Goal: Task Accomplishment & Management: Manage account settings

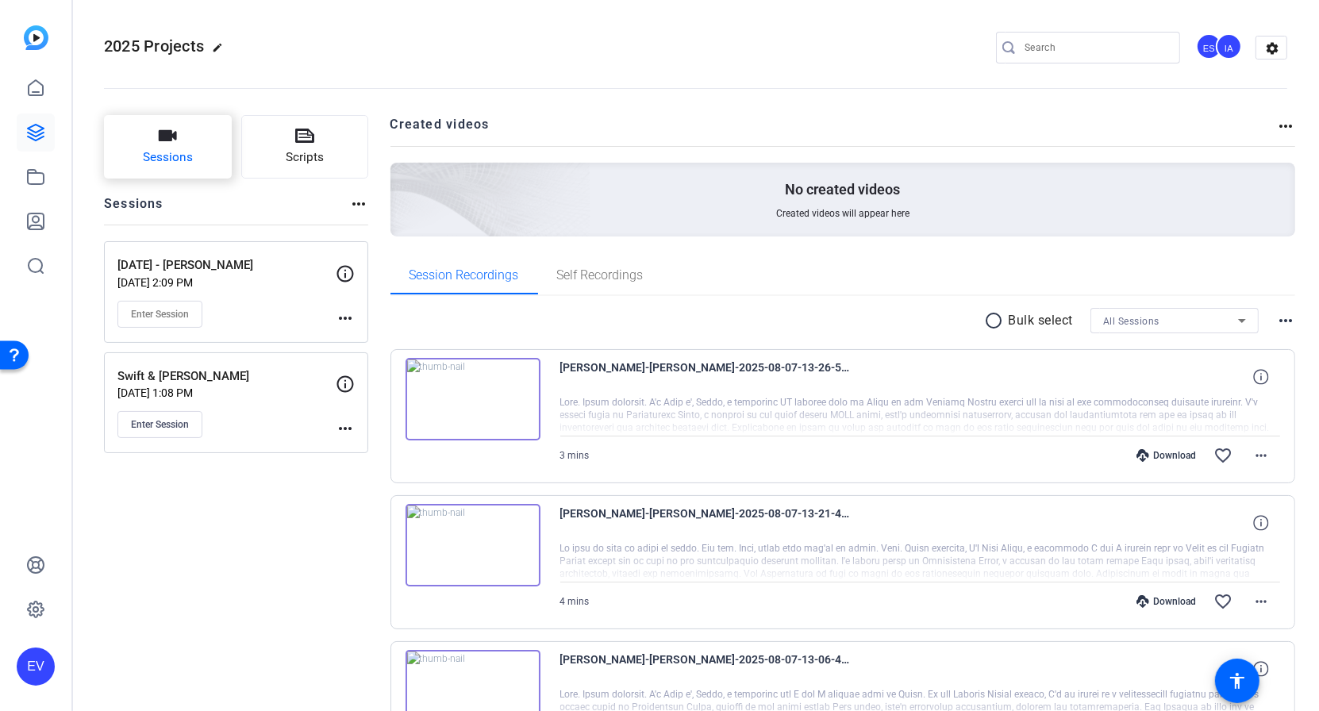
scroll to position [129, 0]
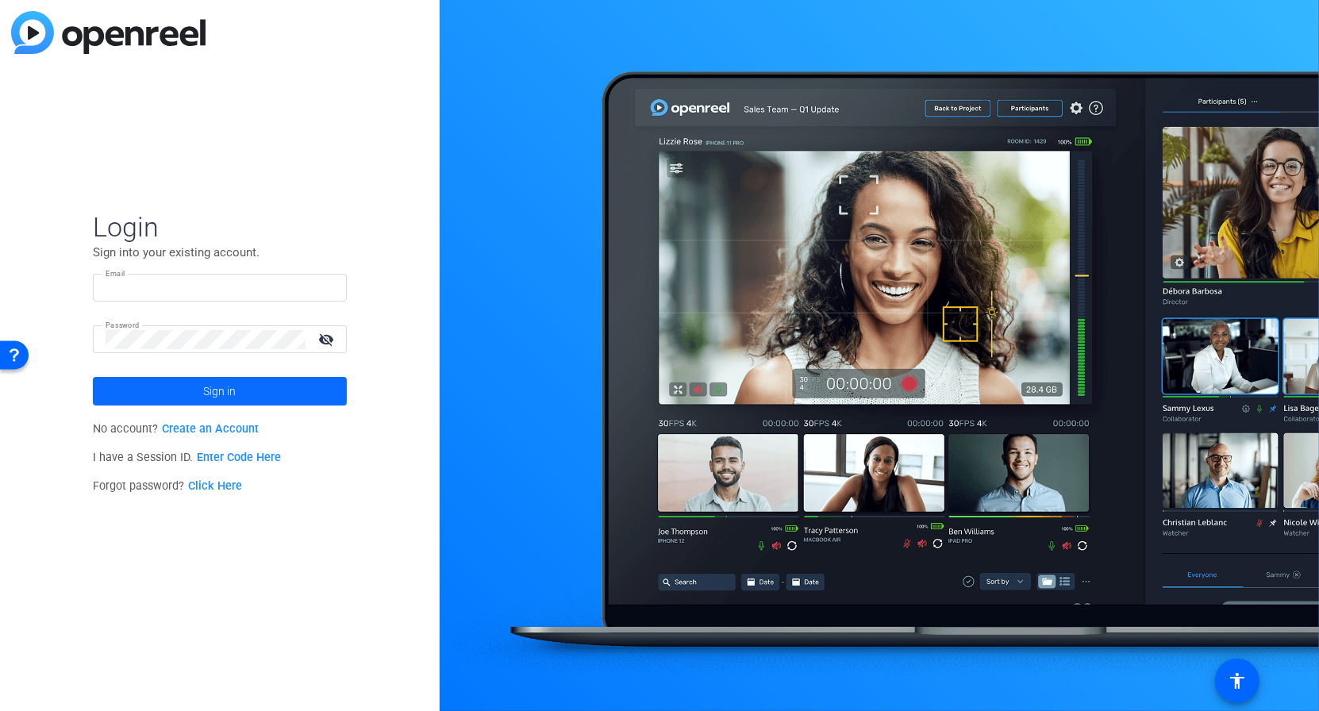
type input "eveazie@foley.com"
click at [134, 392] on span at bounding box center [220, 391] width 254 height 38
click at [134, 392] on form "Login Sign into your existing account. Email eveazie@foley.com Password visibil…" at bounding box center [220, 307] width 254 height 195
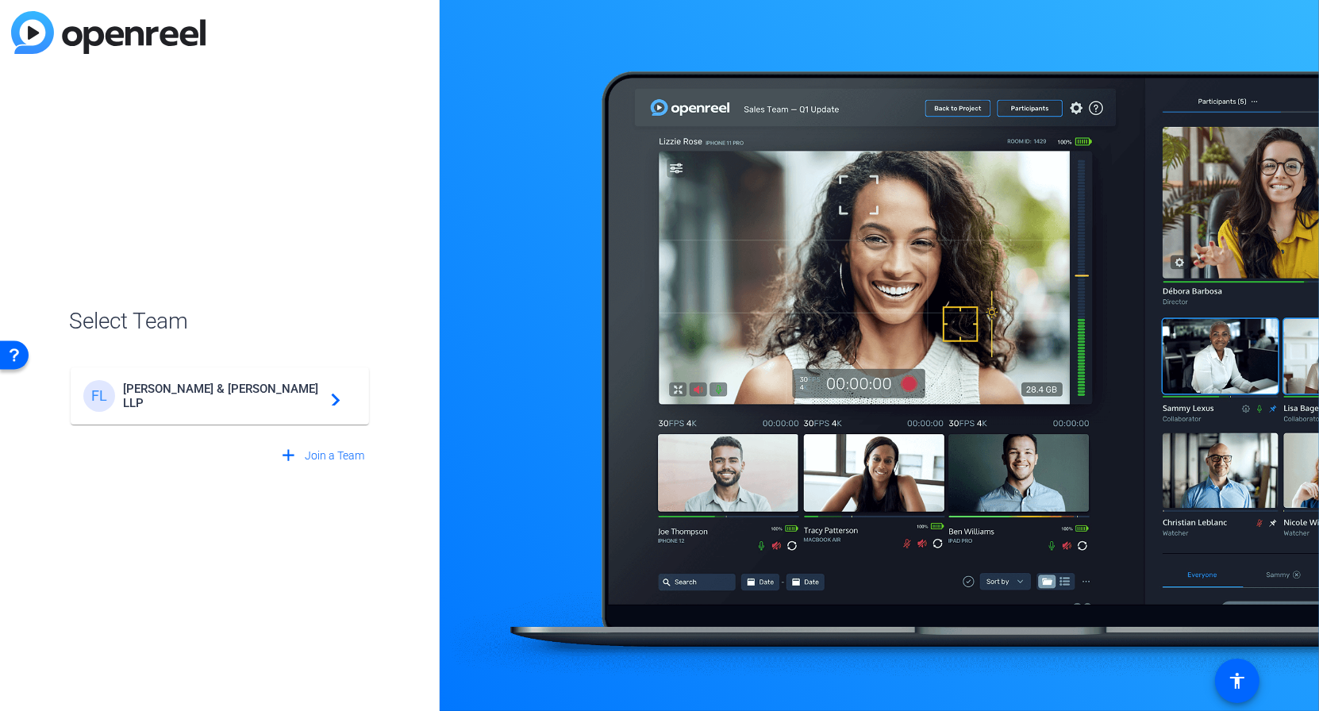
click at [205, 398] on span "Foley & Lardner LLP" at bounding box center [222, 396] width 198 height 29
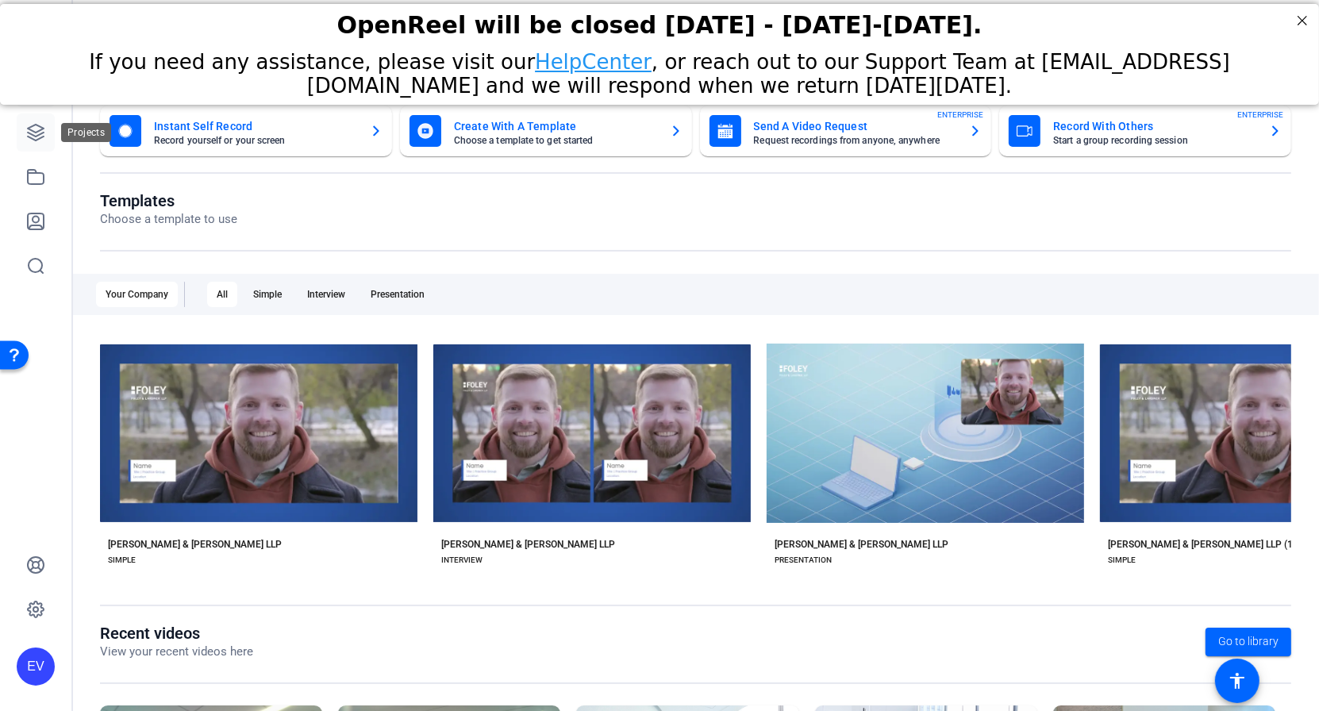
click at [44, 130] on icon at bounding box center [35, 132] width 19 height 19
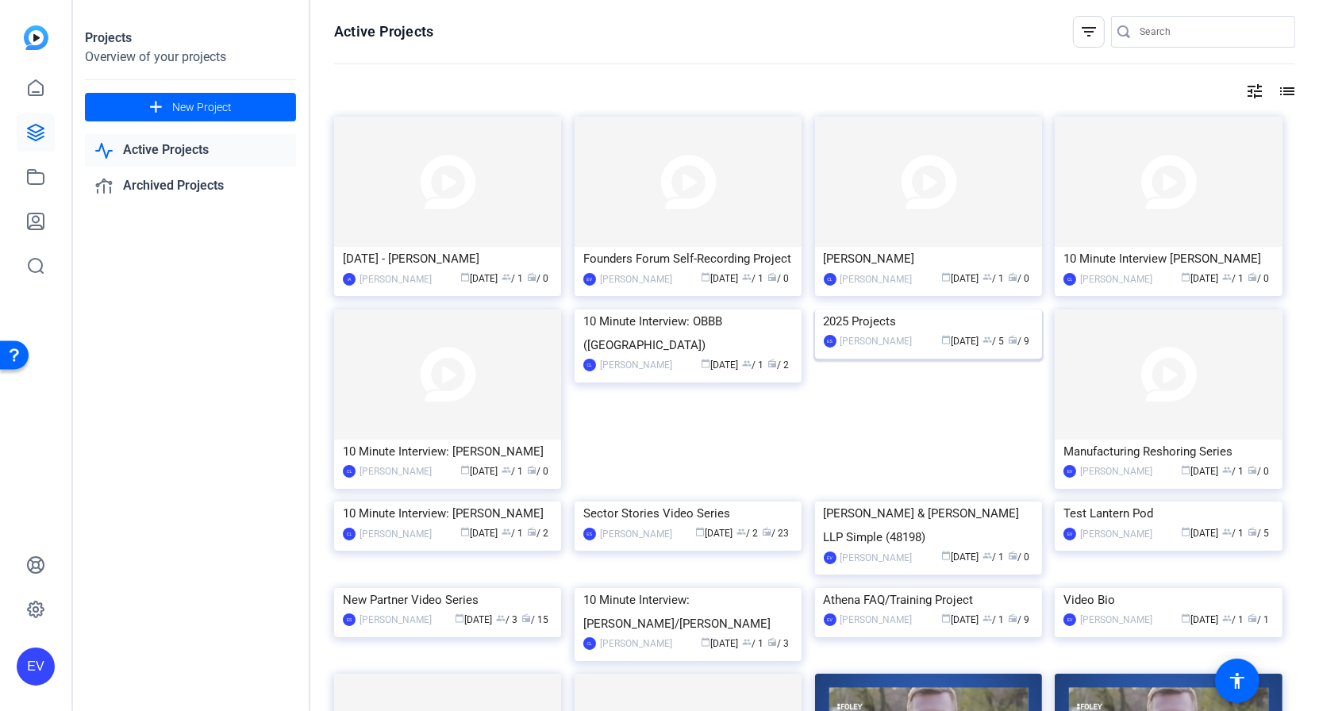
click at [940, 309] on img at bounding box center [928, 309] width 227 height 0
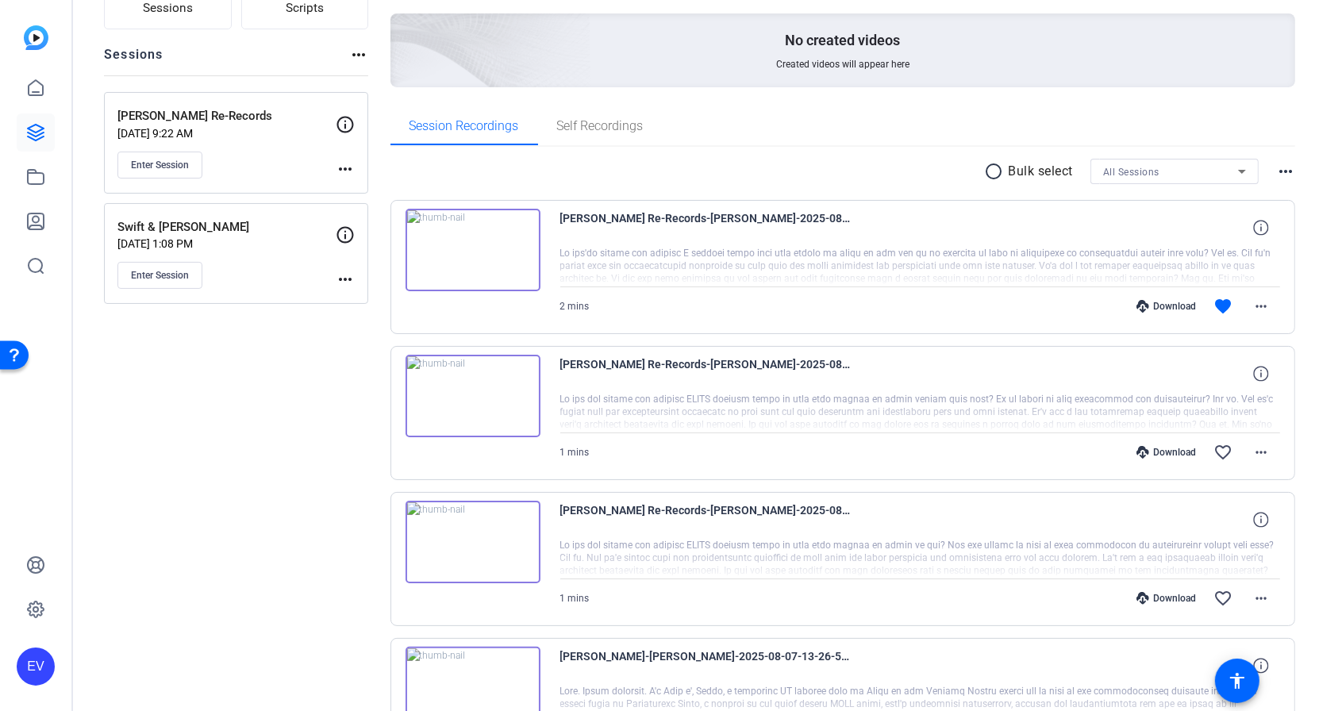
scroll to position [104, 0]
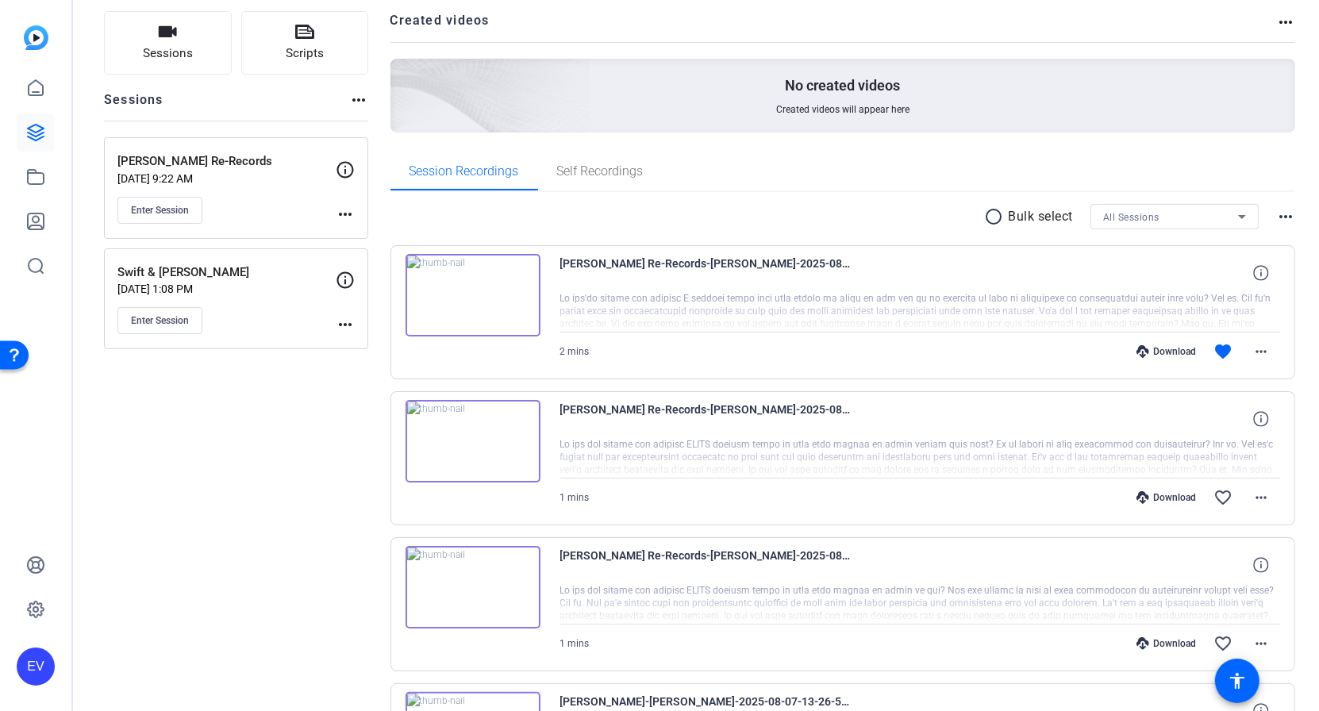
click at [477, 291] on img at bounding box center [472, 295] width 135 height 83
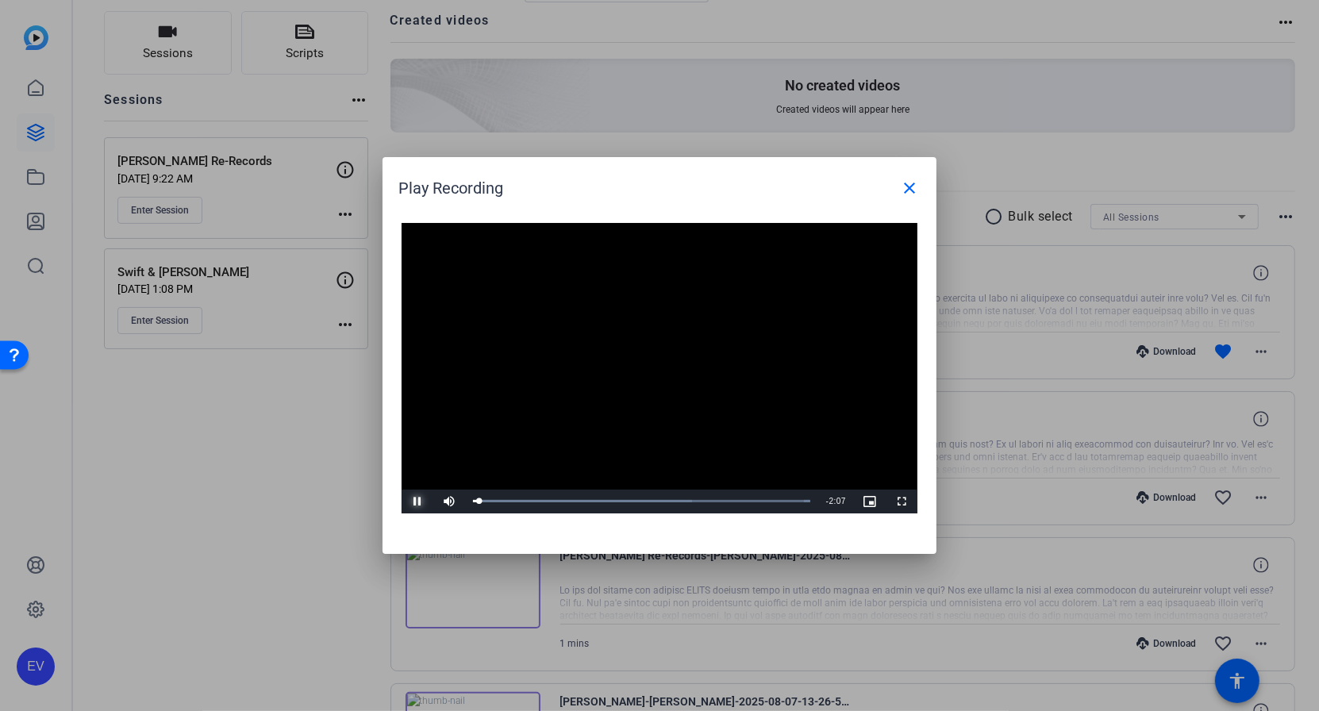
click at [418, 501] on span "Video Player" at bounding box center [417, 501] width 32 height 0
click at [892, 193] on span at bounding box center [909, 188] width 38 height 38
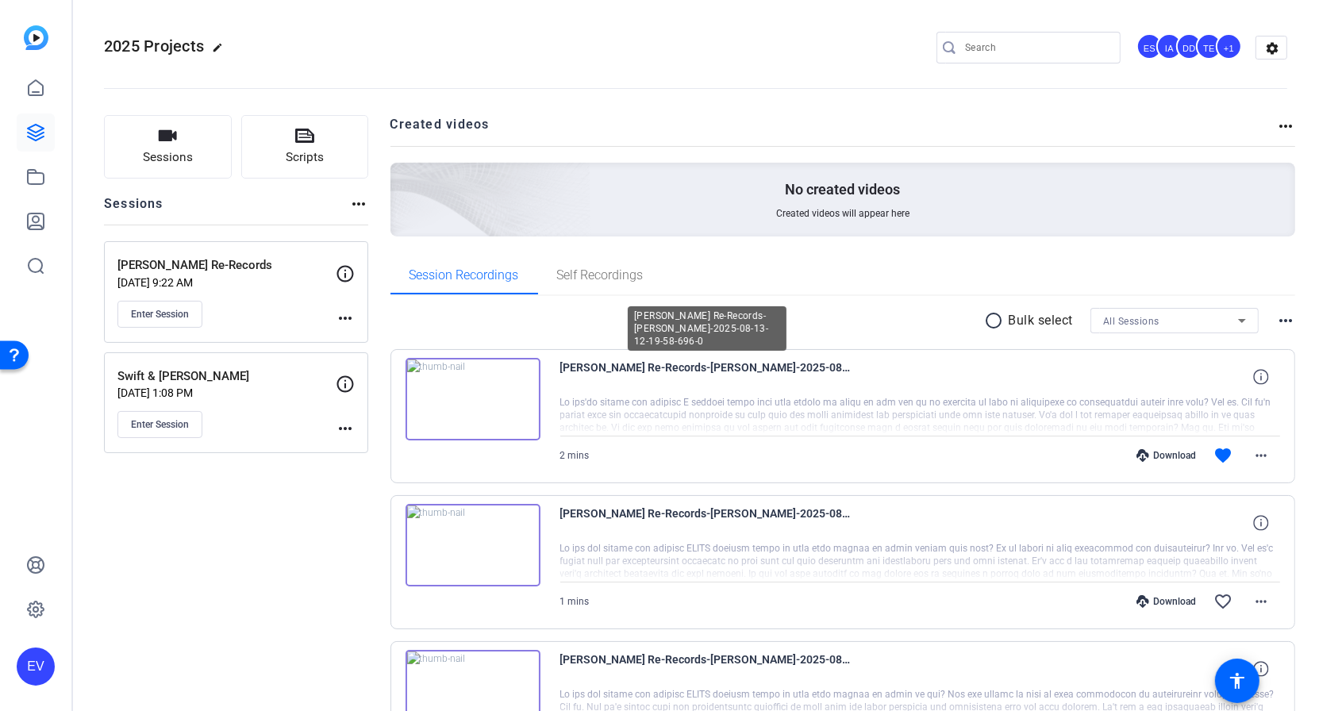
click at [678, 371] on span "O-Keefe Re-Records-Nick O-Keefe-2025-08-13-12-19-58-696-0" at bounding box center [707, 377] width 294 height 38
click at [1221, 43] on div "+1" at bounding box center [1229, 46] width 26 height 26
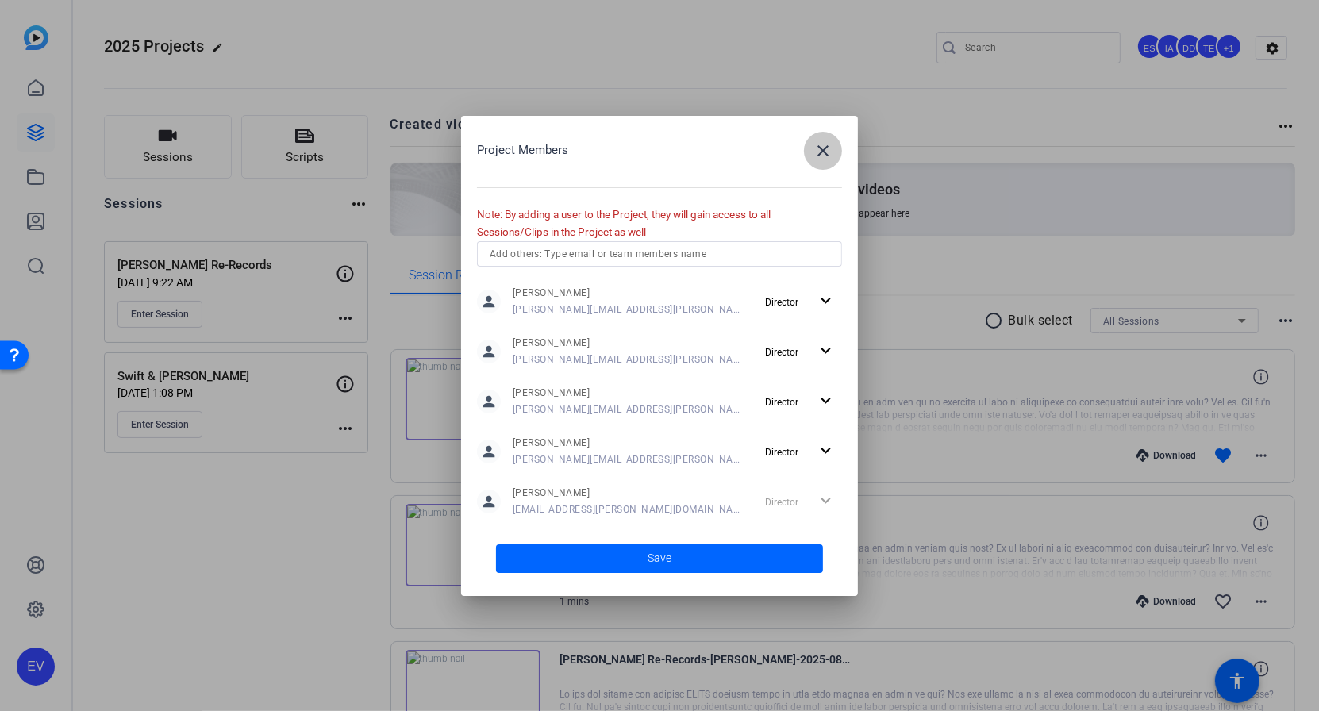
click at [827, 152] on mat-icon "close" at bounding box center [822, 150] width 19 height 19
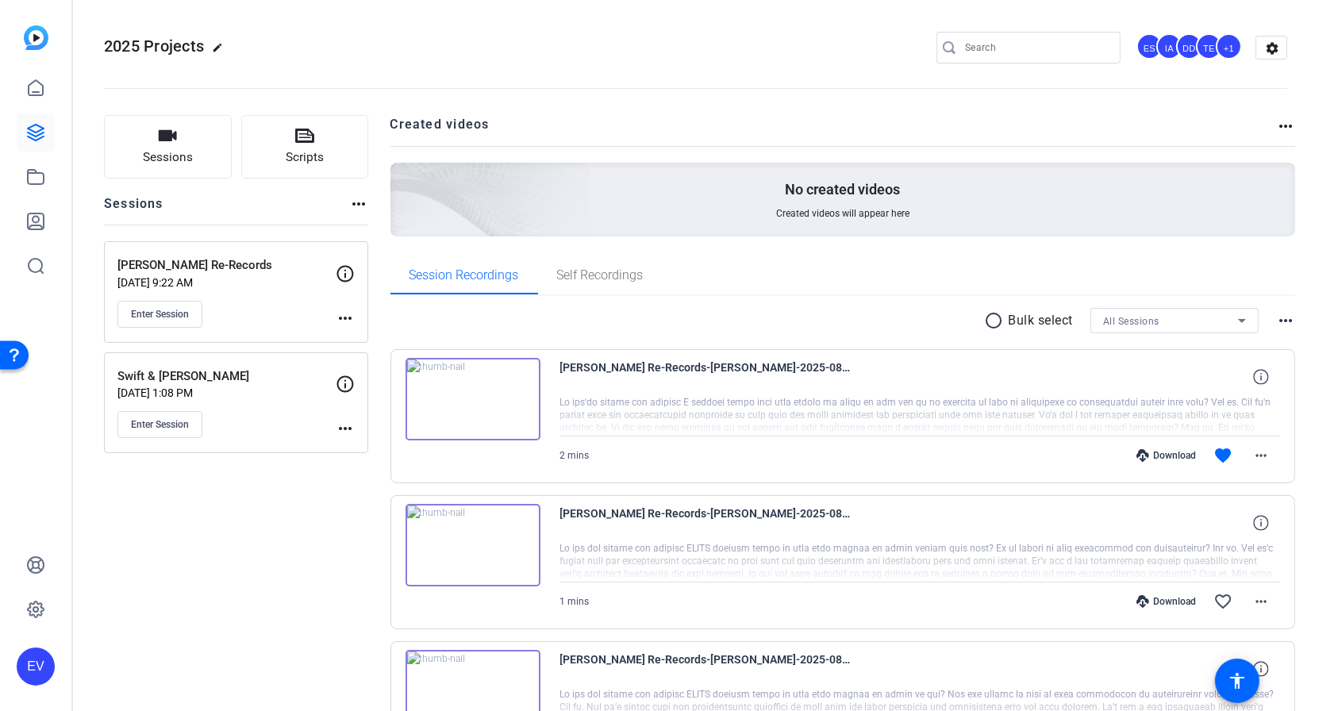
click at [757, 66] on openreel-divider-bar at bounding box center [695, 84] width 1183 height 48
click at [1172, 38] on div "IA" at bounding box center [1169, 46] width 26 height 26
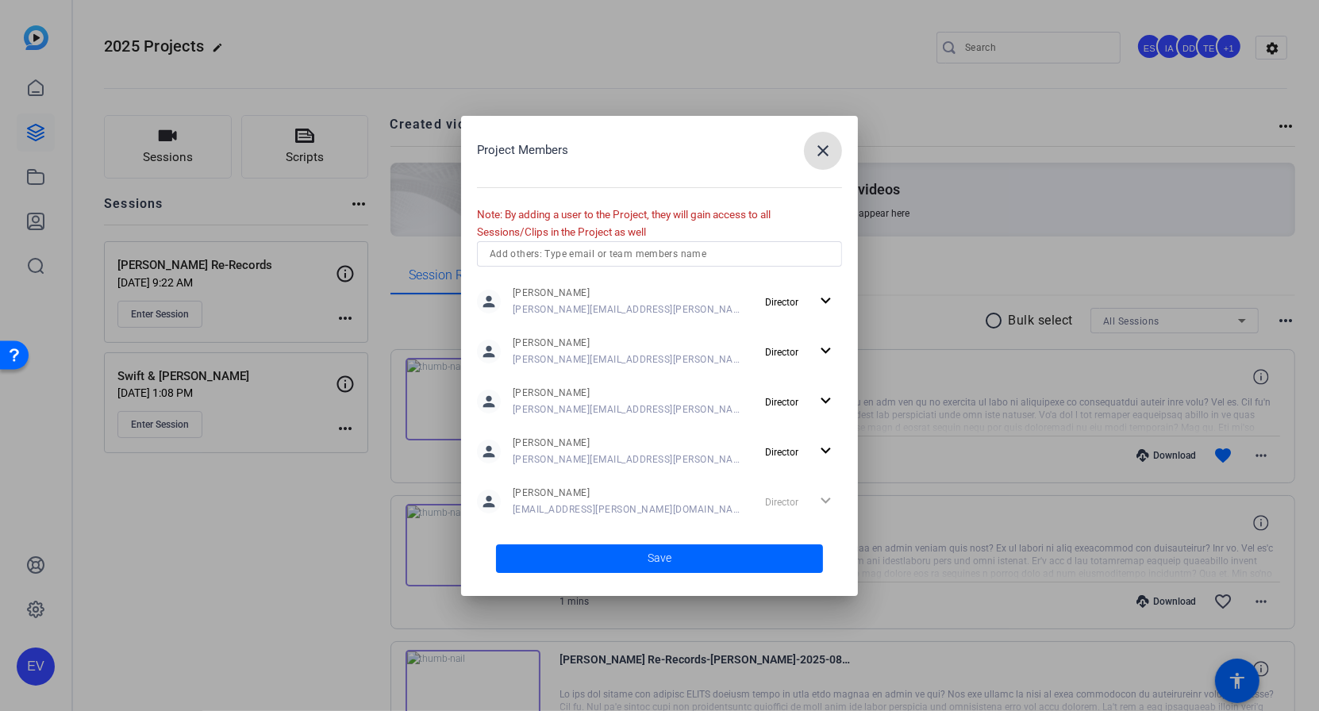
click at [829, 152] on mat-icon "close" at bounding box center [822, 150] width 19 height 19
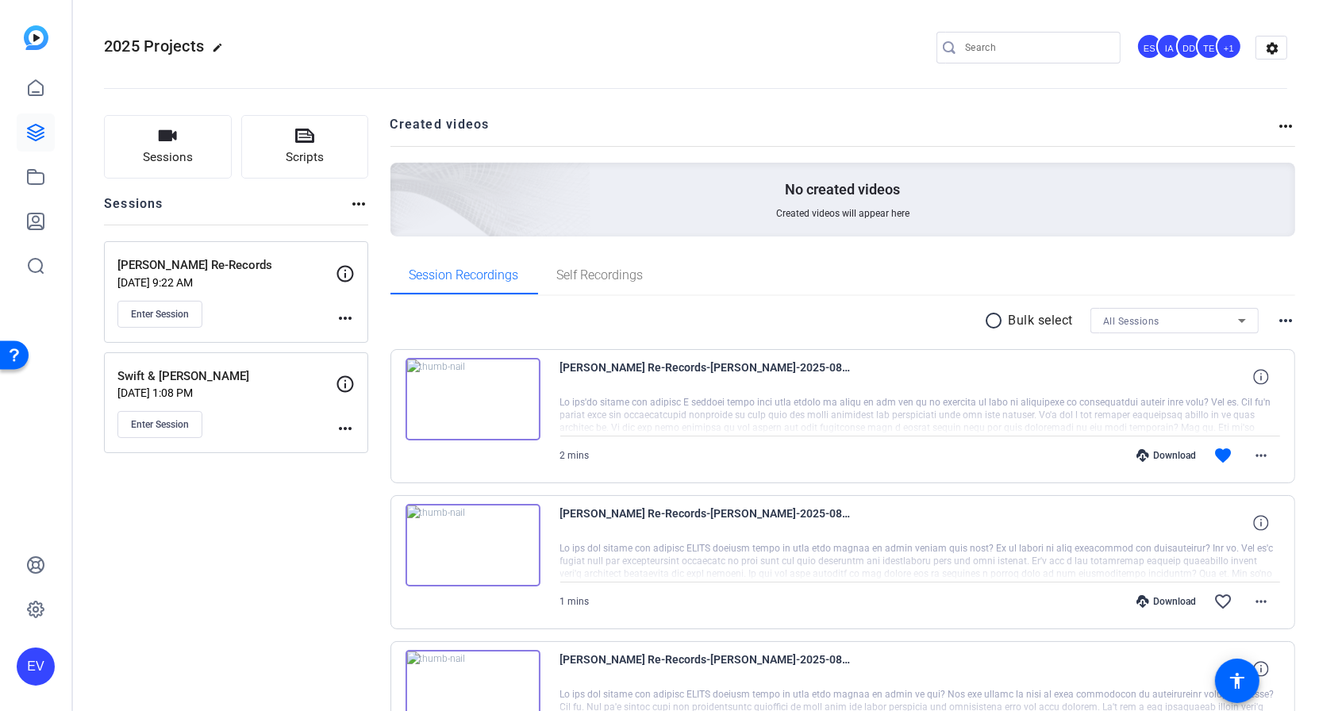
click at [816, 92] on openreel-divider-bar at bounding box center [695, 84] width 1183 height 48
click at [41, 524] on div "EV" at bounding box center [35, 355] width 71 height 711
